Goal: Information Seeking & Learning: Learn about a topic

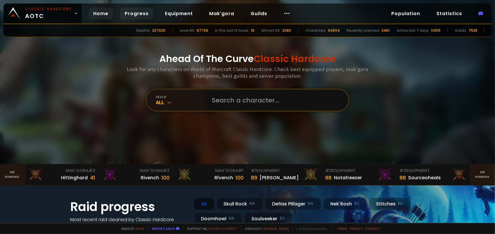
click at [130, 12] on link "Progress" at bounding box center [136, 14] width 33 height 12
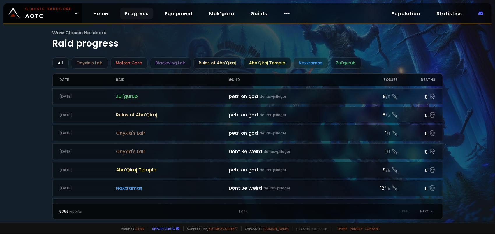
click at [258, 61] on div "Ahn'Qiraj Temple" at bounding box center [267, 62] width 47 height 11
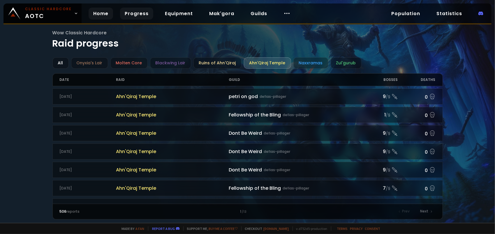
click at [97, 13] on link "Home" at bounding box center [101, 14] width 24 height 12
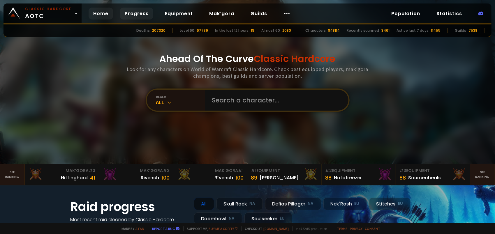
click at [131, 12] on link "Progress" at bounding box center [136, 14] width 33 height 12
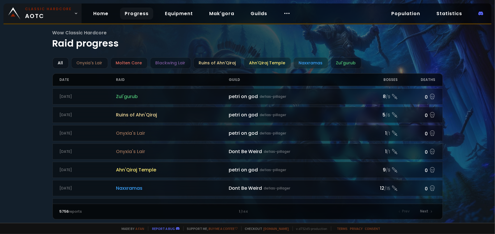
click at [63, 14] on span "Classic Hardcore AOTC" at bounding box center [48, 13] width 47 height 14
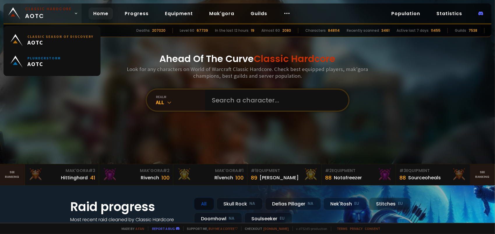
click at [64, 13] on span "Classic Hardcore AOTC" at bounding box center [48, 13] width 47 height 14
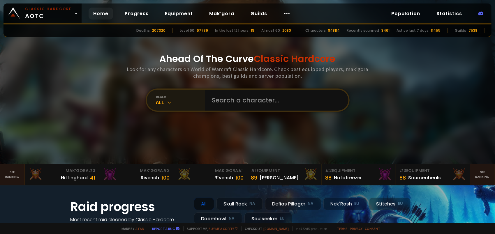
click at [172, 103] on div "All" at bounding box center [180, 102] width 49 height 7
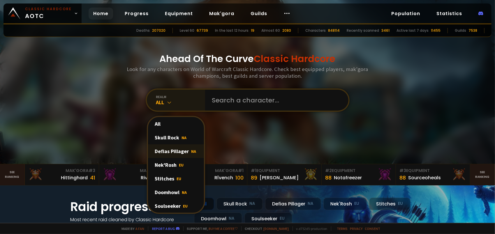
click at [184, 153] on div "Defias Pillager NA" at bounding box center [176, 151] width 56 height 14
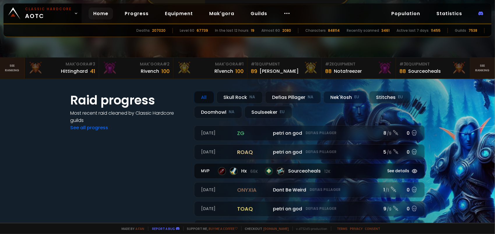
scroll to position [146, 0]
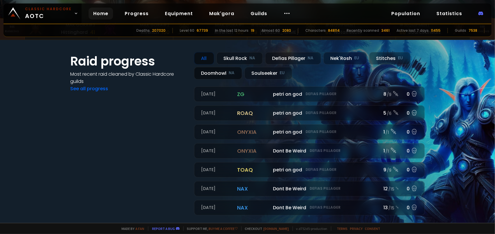
click at [223, 72] on div "Doomhowl NA" at bounding box center [218, 73] width 48 height 13
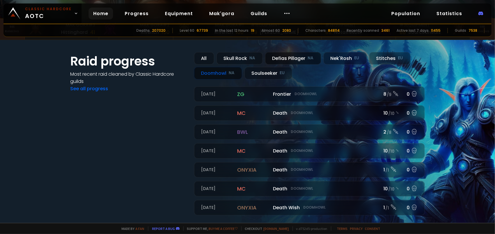
click at [285, 57] on div "Defias Pillager NA" at bounding box center [293, 58] width 56 height 13
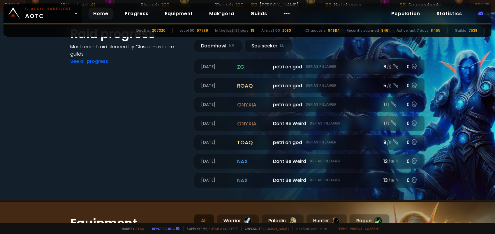
scroll to position [175, 0]
